Goal: Browse casually

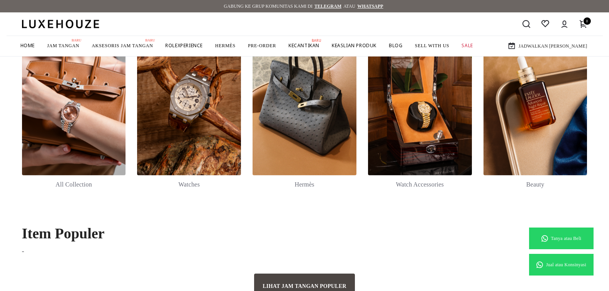
scroll to position [155, 0]
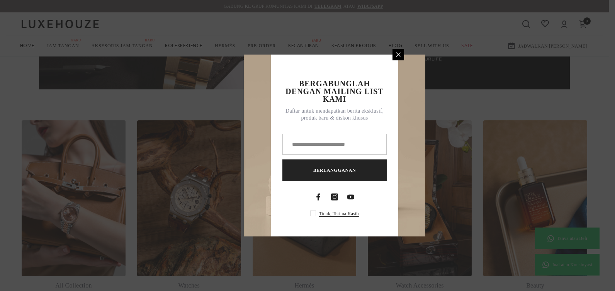
click at [201, 205] on newsletter-popup "Bergabunglah dengan Mailing List Kami Daftar untuk mendapatkan berita eksklusif…" at bounding box center [307, 145] width 363 height 182
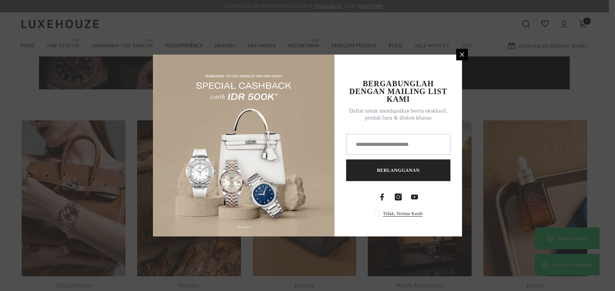
click at [463, 57] on icon at bounding box center [462, 54] width 6 height 6
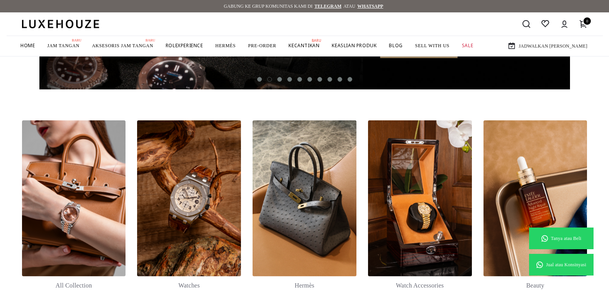
click at [184, 176] on link at bounding box center [189, 198] width 104 height 156
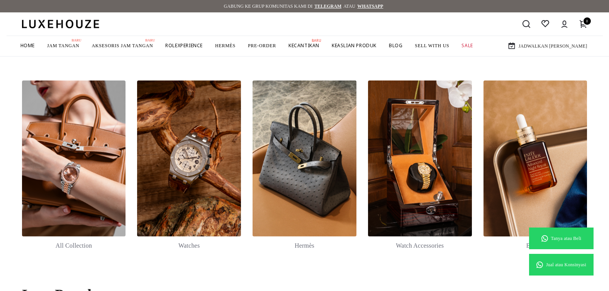
scroll to position [193, 0]
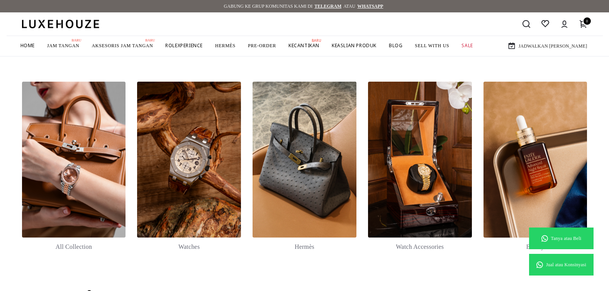
click at [505, 138] on link at bounding box center [536, 160] width 104 height 156
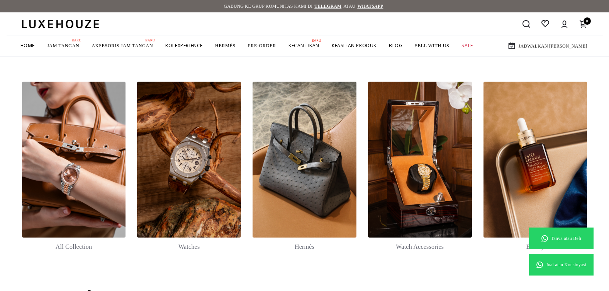
click at [531, 135] on link at bounding box center [536, 160] width 104 height 156
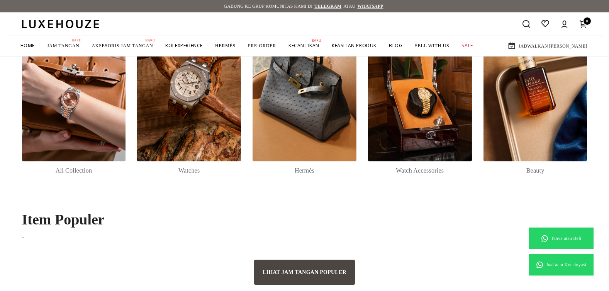
scroll to position [270, 0]
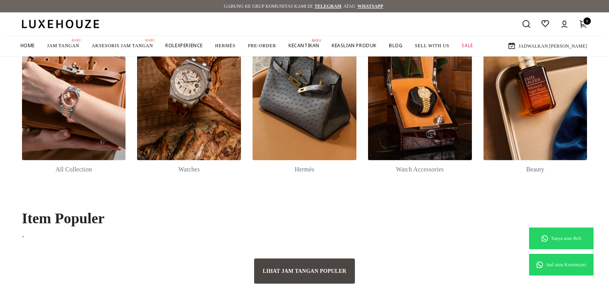
click at [529, 92] on link at bounding box center [536, 82] width 104 height 156
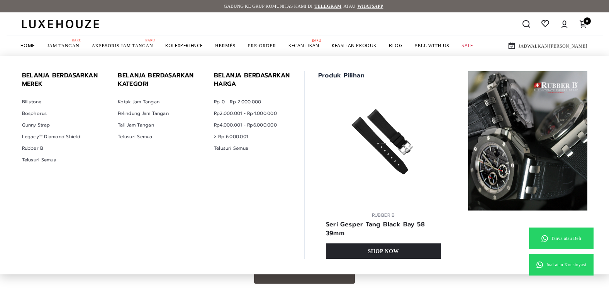
scroll to position [0, 0]
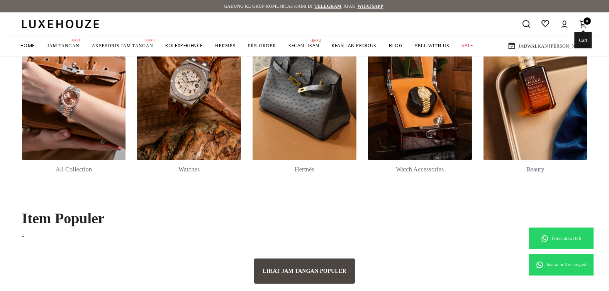
click at [584, 22] on span "0" at bounding box center [587, 20] width 7 height 7
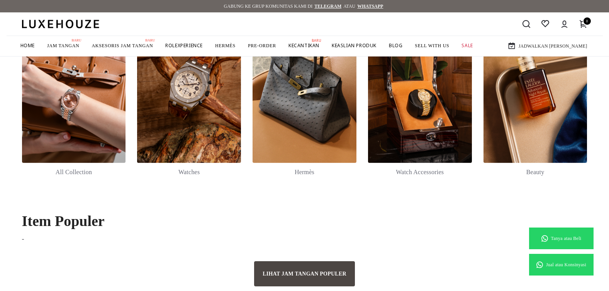
scroll to position [270, 0]
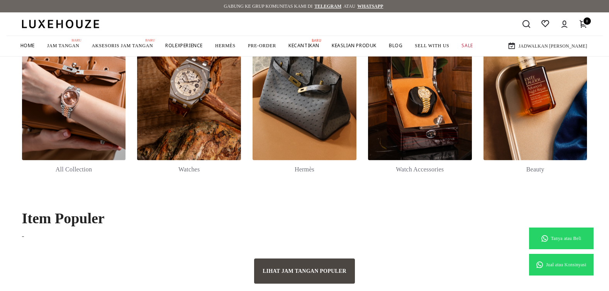
click at [150, 128] on link at bounding box center [189, 82] width 104 height 156
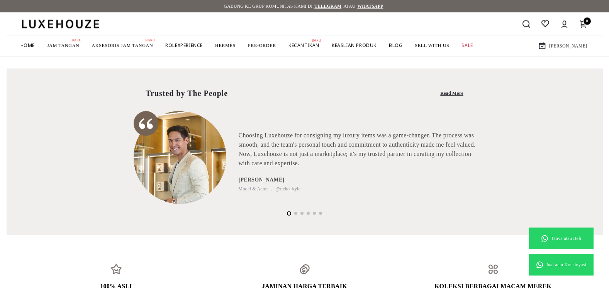
scroll to position [611, 0]
